Goal: Check status: Check status

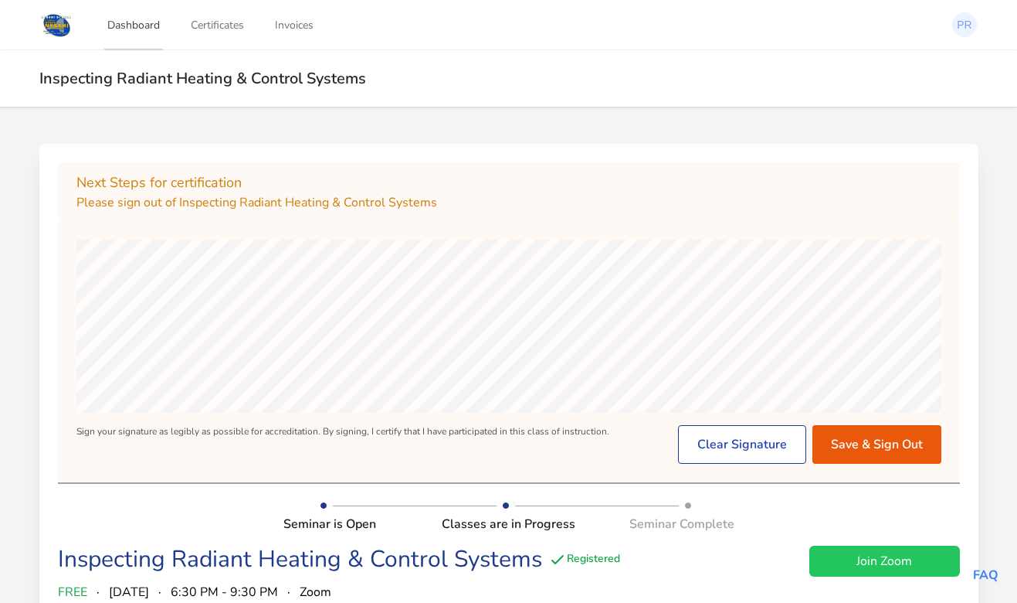
click at [137, 25] on link "Dashboard" at bounding box center [133, 24] width 59 height 51
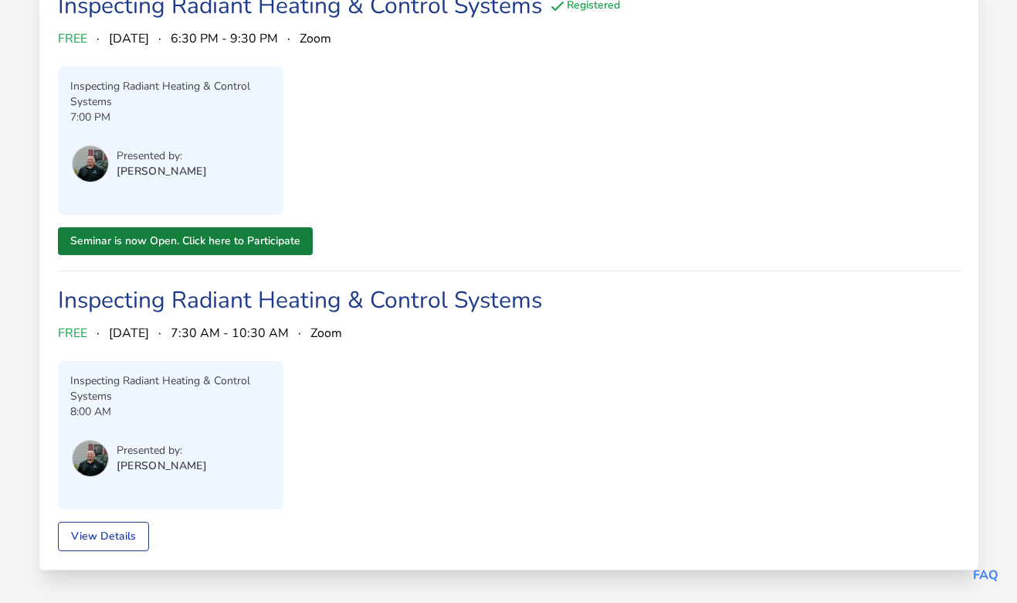
scroll to position [175, 0]
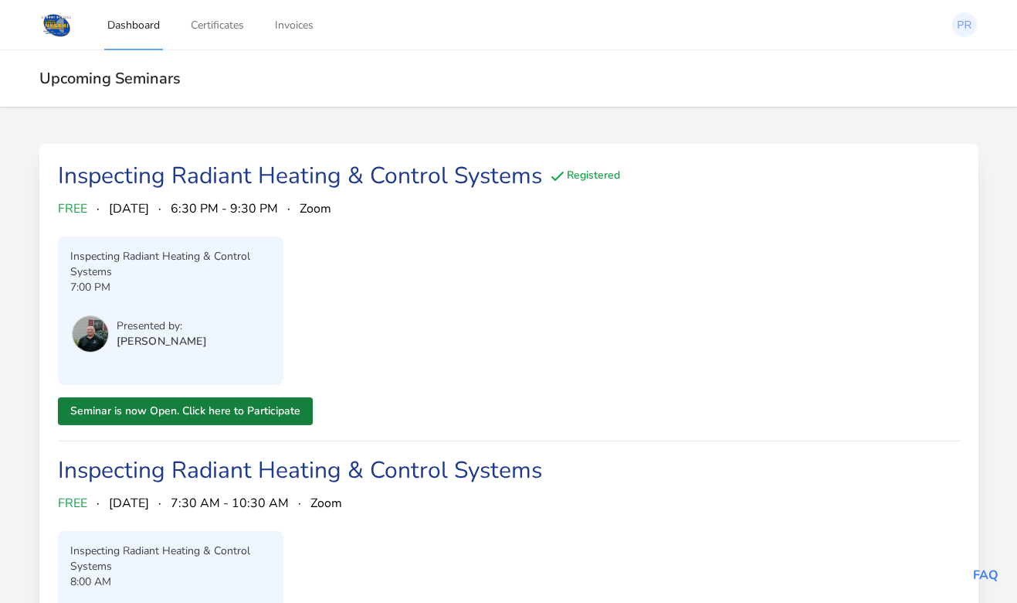
scroll to position [175, 0]
click at [219, 26] on link "Certificates" at bounding box center [217, 24] width 59 height 51
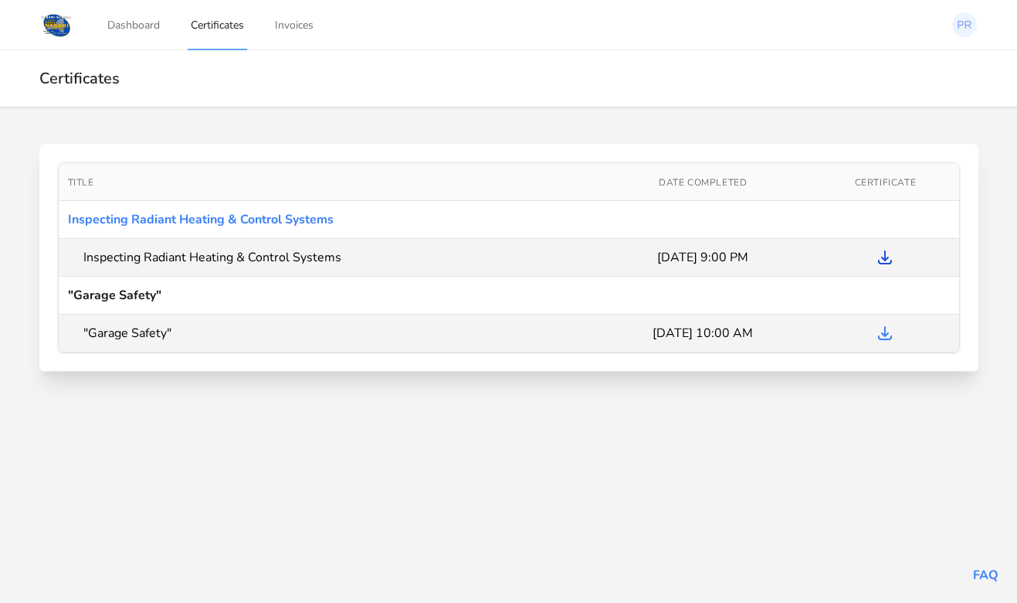
click at [887, 256] on icon at bounding box center [885, 257] width 12 height 12
